Goal: Check status: Check status

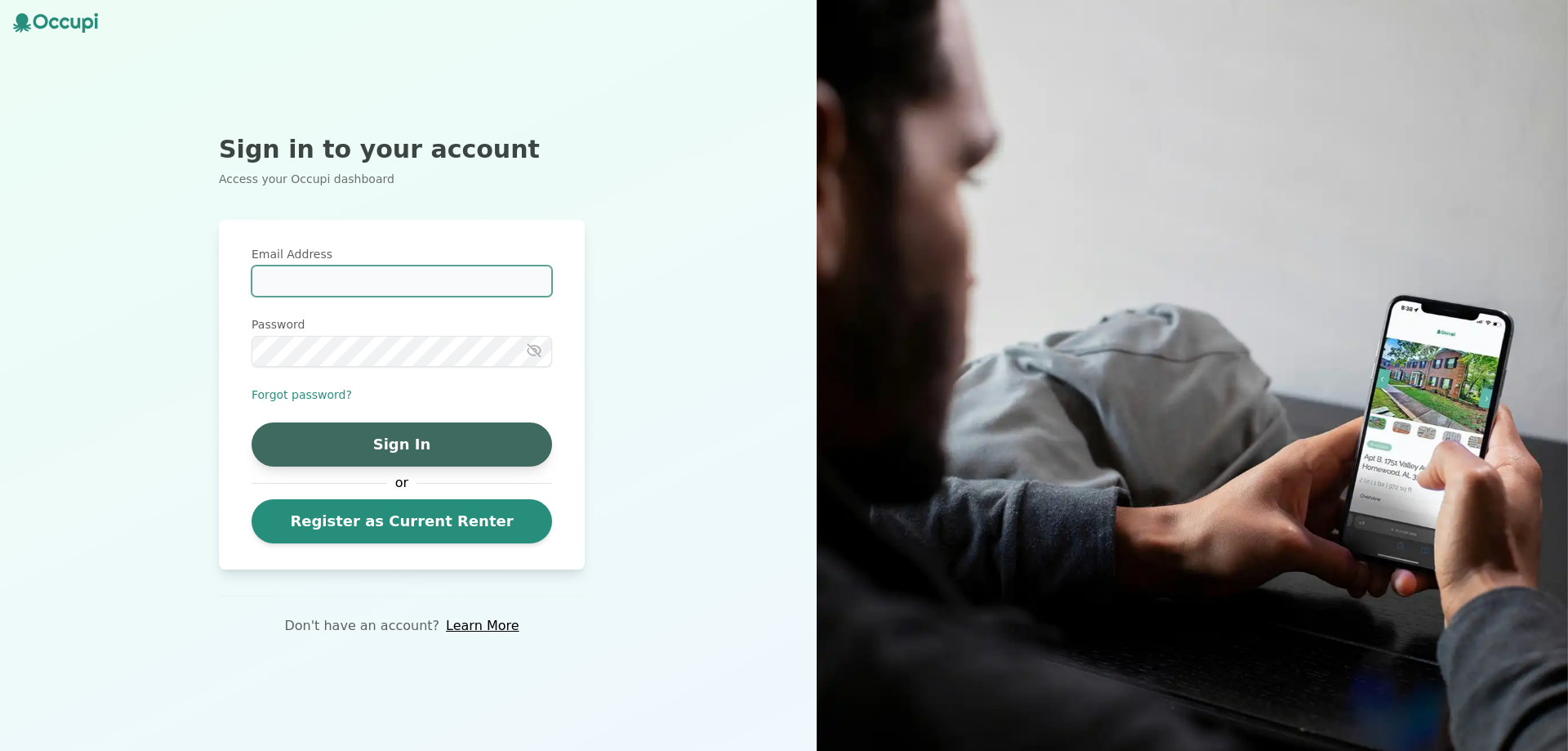
type input "**********"
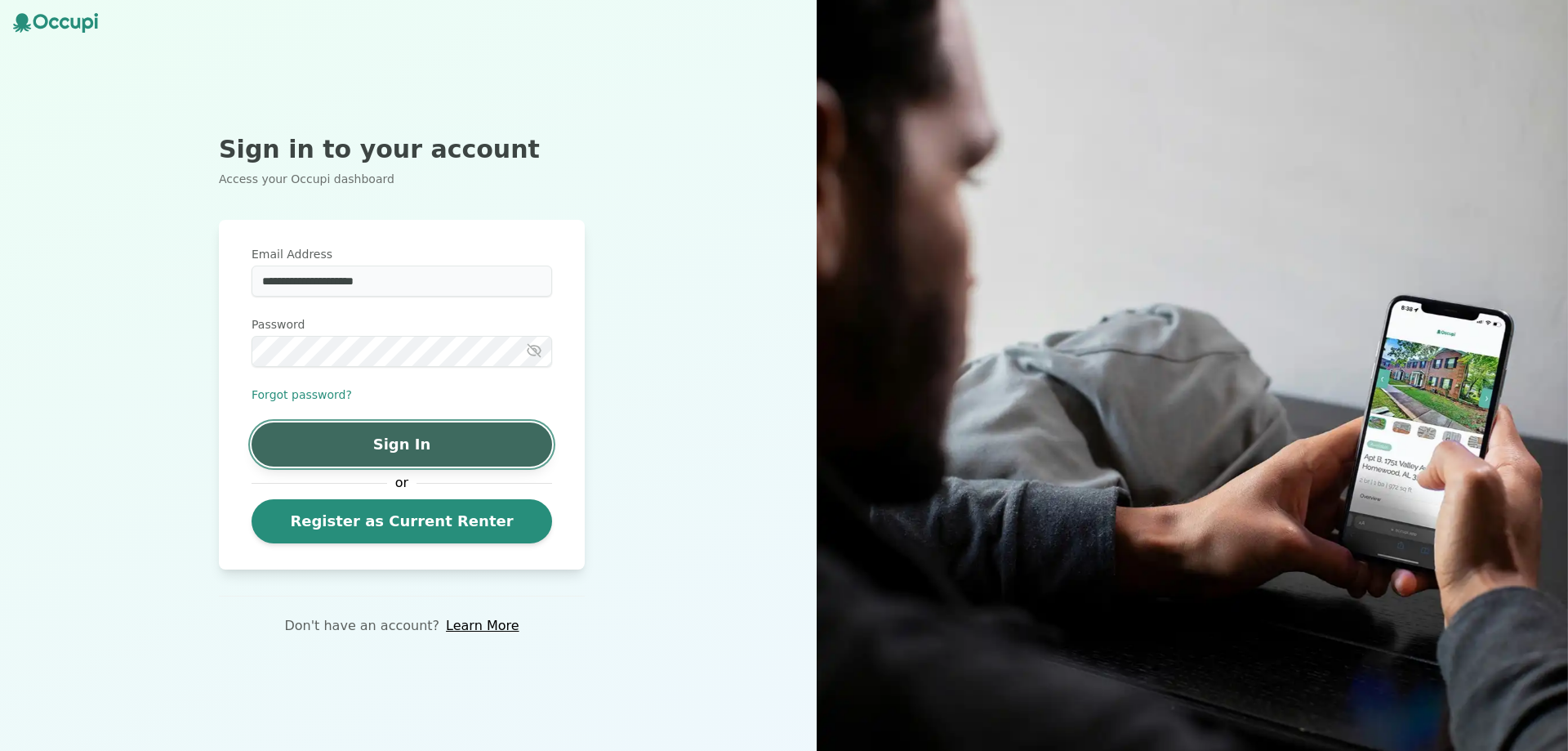
click at [420, 446] on button "Sign In" at bounding box center [402, 444] width 301 height 44
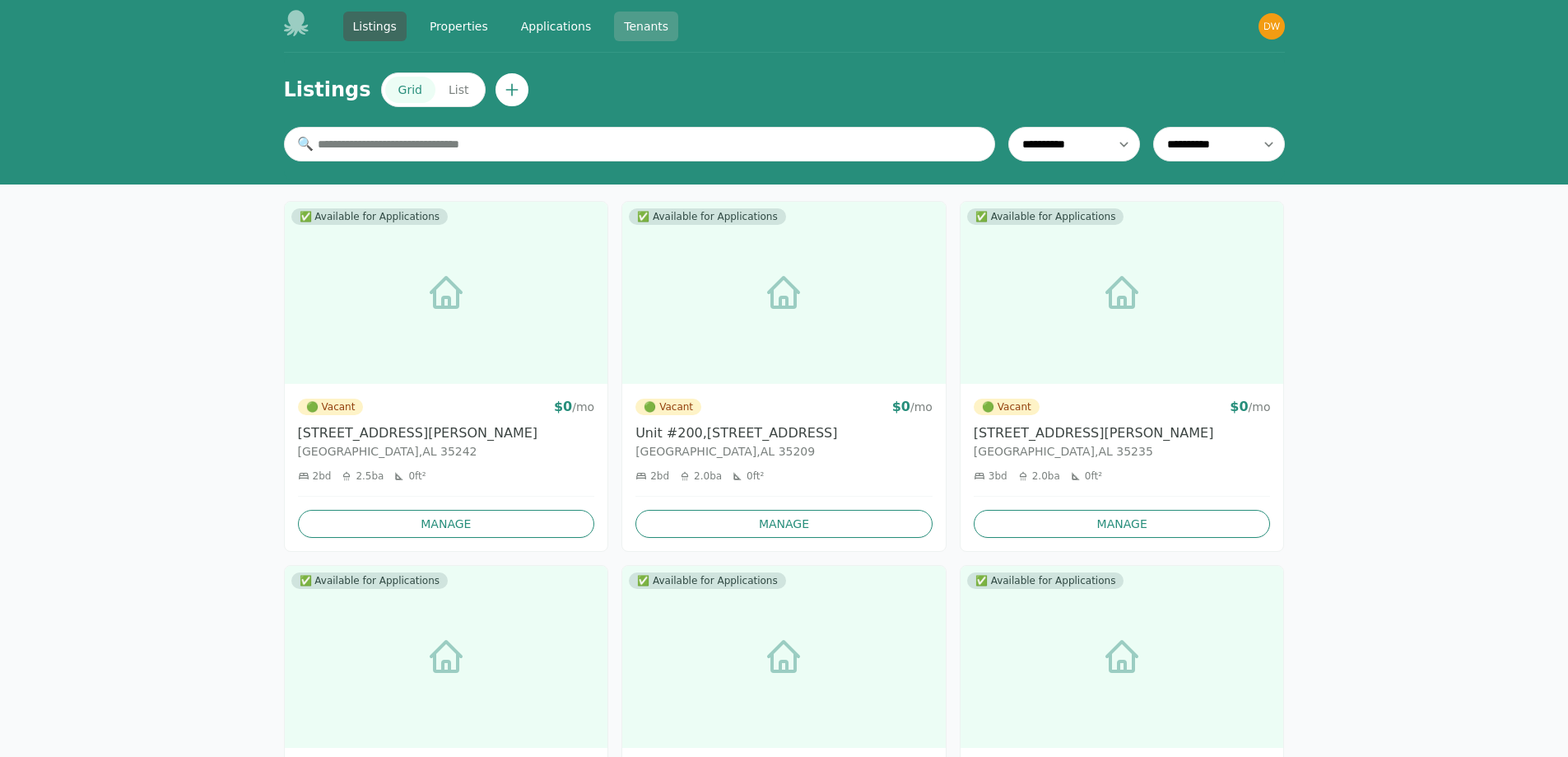
click at [639, 20] on link "Tenants" at bounding box center [646, 26] width 65 height 30
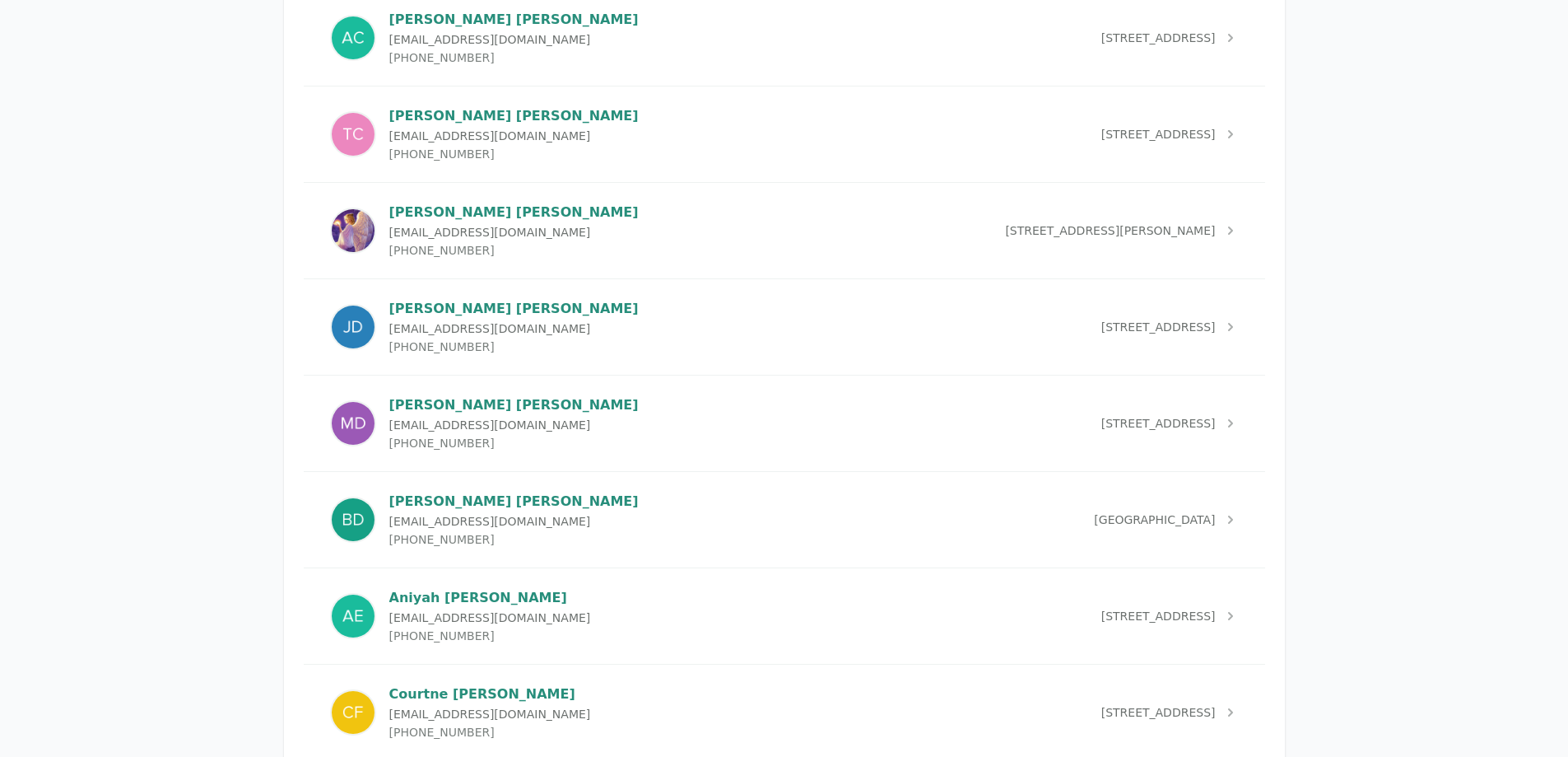
scroll to position [1482, 0]
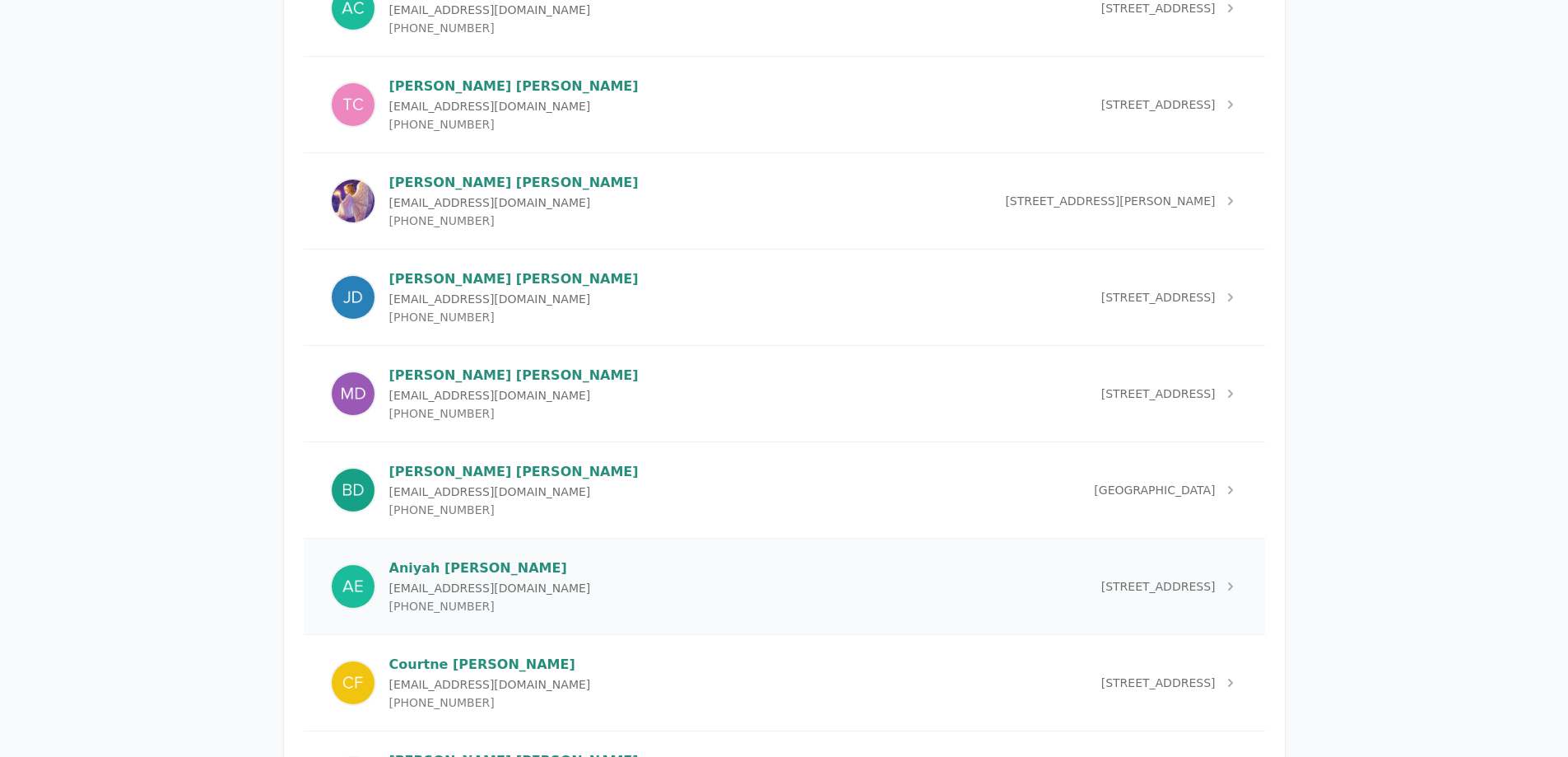
click at [381, 582] on div "[PERSON_NAME] [EMAIL_ADDRESS][DOMAIN_NAME] [PHONE_NUMBER]" at bounding box center [461, 586] width 261 height 56
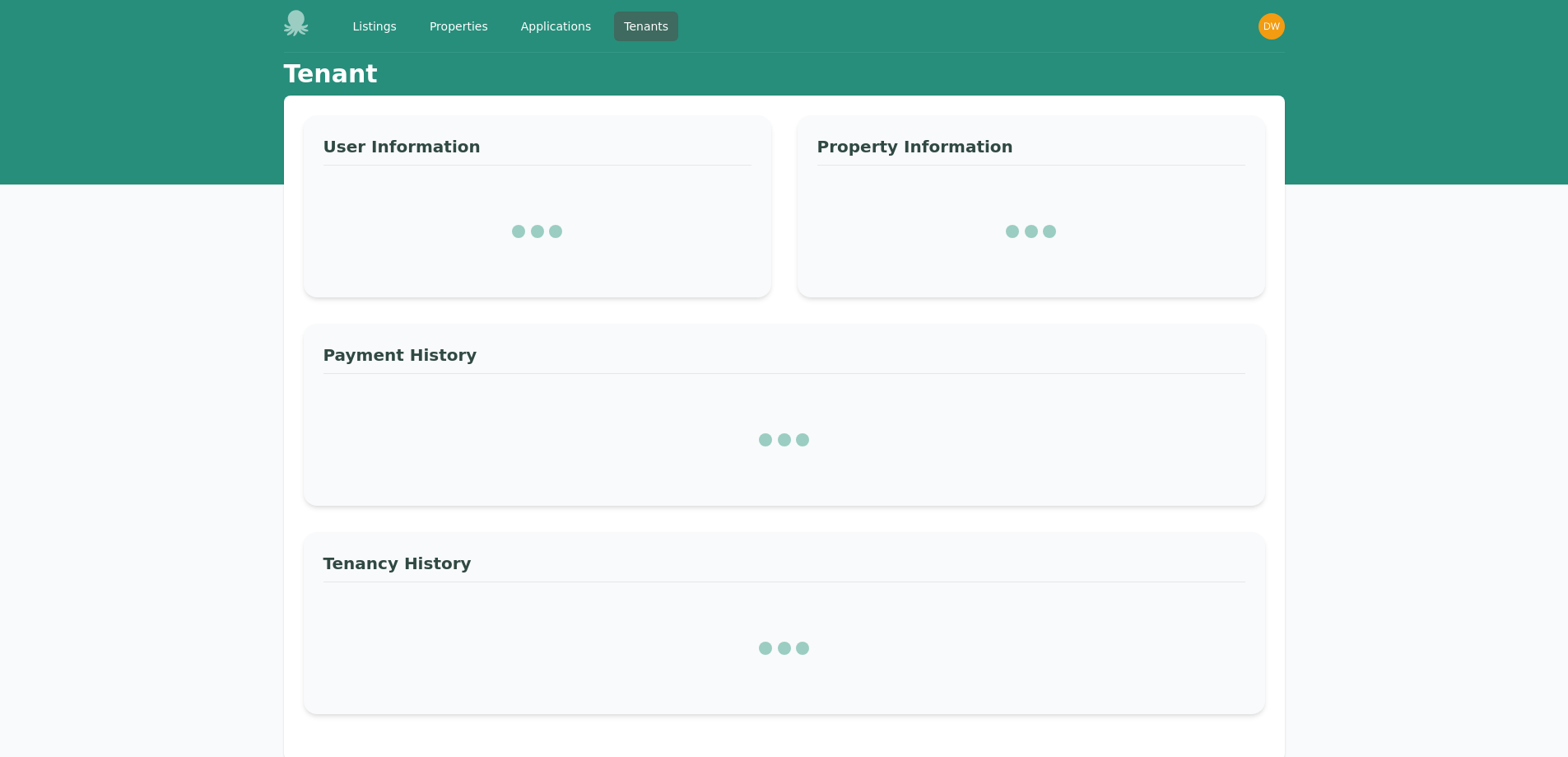
select select "*"
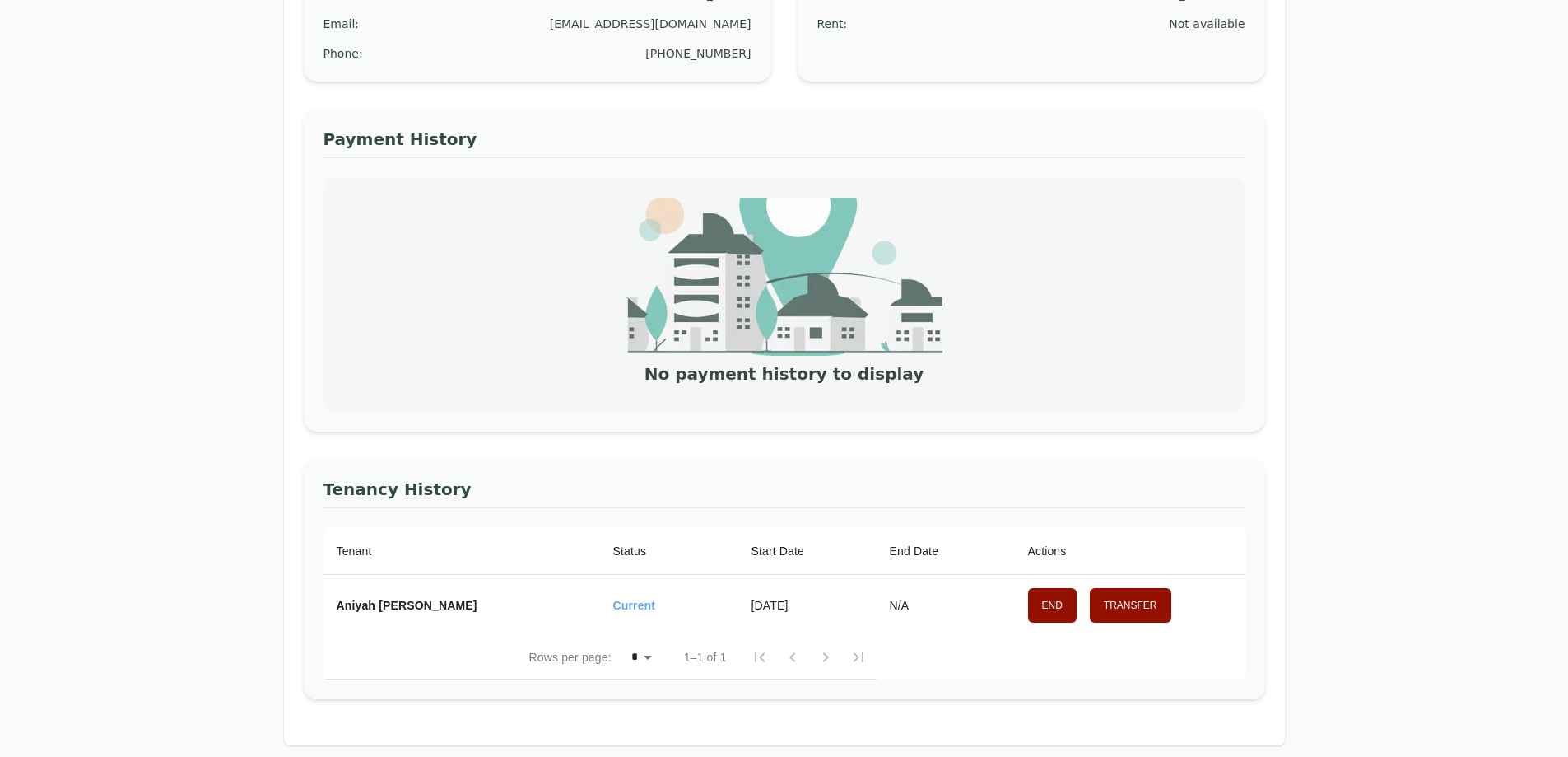
scroll to position [247, 0]
